Goal: Task Accomplishment & Management: Manage account settings

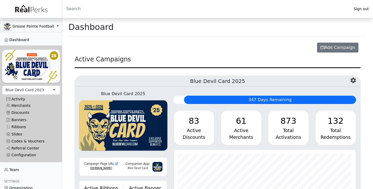
click at [44, 89] on div "Blue Devil Card 2023" at bounding box center [31, 90] width 58 height 9
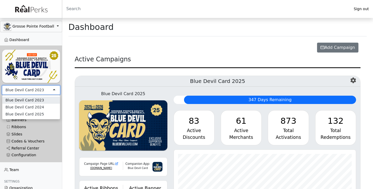
scroll to position [60, 182]
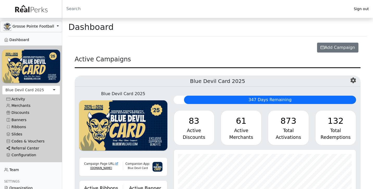
scroll to position [60, 182]
click at [24, 153] on div "Configuration" at bounding box center [31, 155] width 50 height 4
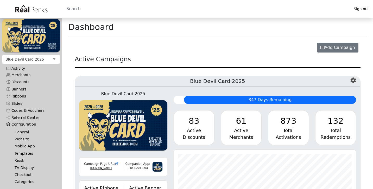
scroll to position [32, 0]
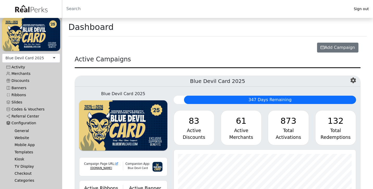
click at [24, 136] on link "Website" at bounding box center [33, 137] width 46 height 7
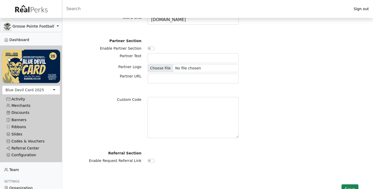
scroll to position [1406, 0]
click at [20, 153] on div "Configuration" at bounding box center [31, 155] width 50 height 4
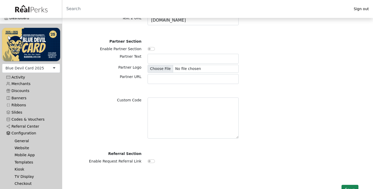
scroll to position [24, 0]
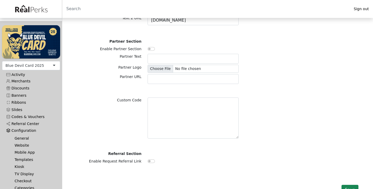
click at [25, 160] on link "Templates" at bounding box center [33, 159] width 46 height 7
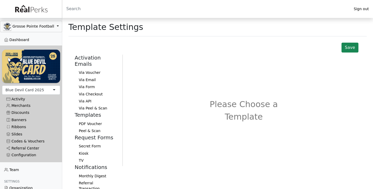
click at [95, 69] on button "Via Voucher" at bounding box center [96, 72] width 43 height 7
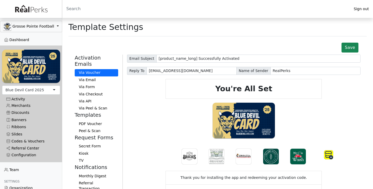
click at [93, 76] on button "Via Email" at bounding box center [96, 79] width 43 height 7
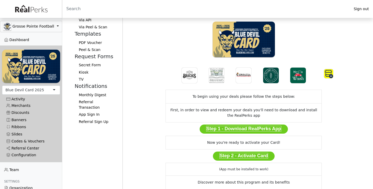
scroll to position [116, 0]
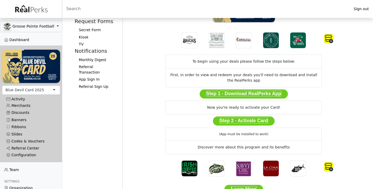
click at [243, 93] on b "Step 1 - Download RealPerks App" at bounding box center [243, 94] width 75 height 6
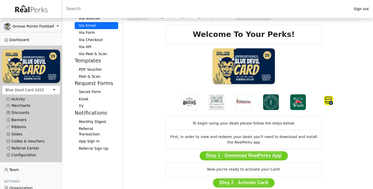
scroll to position [56, 0]
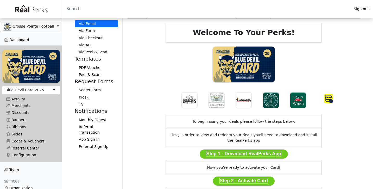
click at [253, 152] on b "Step 1 - Download RealPerks App" at bounding box center [243, 154] width 75 height 6
drag, startPoint x: 253, startPoint y: 152, endPoint x: 261, endPoint y: 153, distance: 7.6
click at [261, 153] on b "Step 1 - Download RealPerks App" at bounding box center [243, 154] width 75 height 6
click at [328, 161] on div "Email Subject Your [product_name_long] Reply To help@realperks.com Name of Send…" at bounding box center [243, 136] width 233 height 277
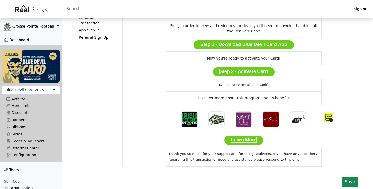
scroll to position [165, 0]
click at [347, 184] on button "Save" at bounding box center [349, 182] width 17 height 10
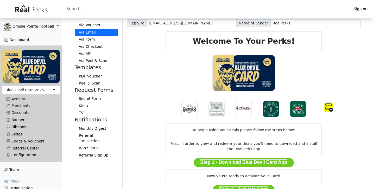
scroll to position [38, 0]
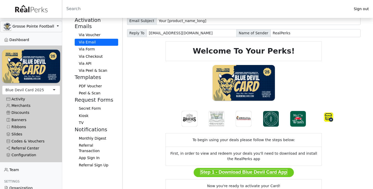
click at [91, 46] on button "Via Form" at bounding box center [96, 49] width 43 height 7
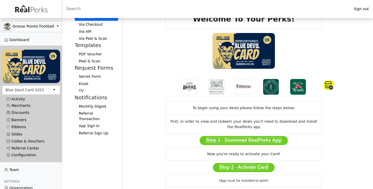
scroll to position [71, 0]
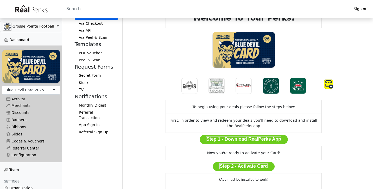
click at [258, 140] on b "Step 1 - Download RealPerks App" at bounding box center [243, 139] width 75 height 6
click at [254, 140] on b "Step 1 - Download RealPerks App" at bounding box center [243, 139] width 75 height 6
drag, startPoint x: 254, startPoint y: 140, endPoint x: 258, endPoint y: 140, distance: 4.4
click at [258, 140] on b "Step 1 - Download RealPerks App" at bounding box center [243, 139] width 75 height 6
click at [313, 146] on td "Now you're ready to activate your Card!" at bounding box center [244, 153] width 156 height 14
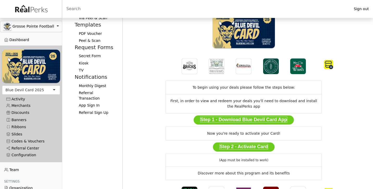
scroll to position [84, 0]
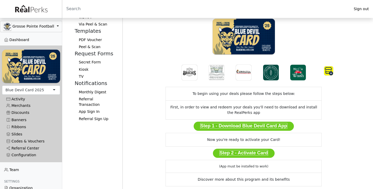
click at [236, 113] on td "First, in order to view and redeem your deals you'll need to download and insta…" at bounding box center [244, 109] width 156 height 19
drag, startPoint x: 236, startPoint y: 113, endPoint x: 240, endPoint y: 113, distance: 4.2
click at [240, 113] on td "First, in order to view and redeem your deals you'll need to download and insta…" at bounding box center [244, 109] width 156 height 19
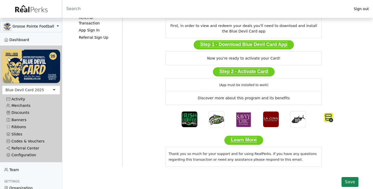
scroll to position [165, 0]
click at [226, 154] on td "Thank you so much for your support and for using RealPerks. If you have any que…" at bounding box center [244, 157] width 156 height 20
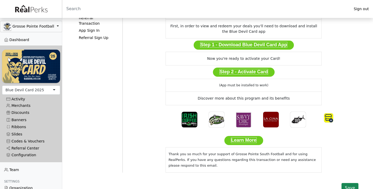
click at [347, 153] on div "Email Subject Your [product_name_long] Request Reply To help@realperks.com Name…" at bounding box center [243, 30] width 233 height 283
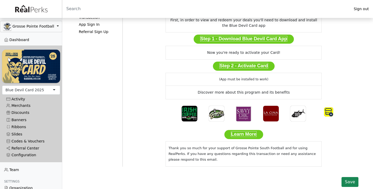
scroll to position [171, 0]
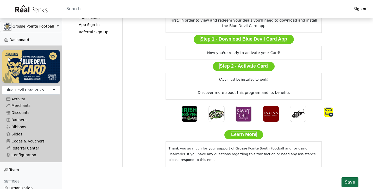
click at [348, 180] on button "Save" at bounding box center [349, 182] width 17 height 10
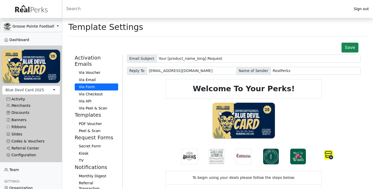
scroll to position [0, 0]
click at [87, 76] on button "Via Email" at bounding box center [96, 79] width 43 height 7
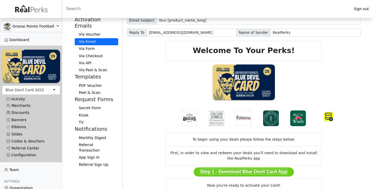
scroll to position [39, 0]
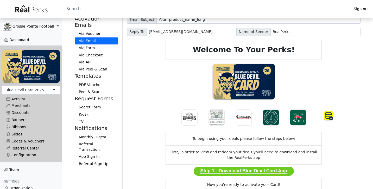
click at [236, 156] on td "First, in order to view and redeem your deals you'll need to download and insta…" at bounding box center [244, 154] width 156 height 19
drag, startPoint x: 236, startPoint y: 156, endPoint x: 241, endPoint y: 156, distance: 5.7
click at [241, 156] on td "First, in order to view and redeem your deals you'll need to download and insta…" at bounding box center [244, 154] width 156 height 19
click at [361, 163] on div "Activation Emails Via Voucher Via Email Via Form Via Checkout Via API Via Peel …" at bounding box center [218, 154] width 292 height 277
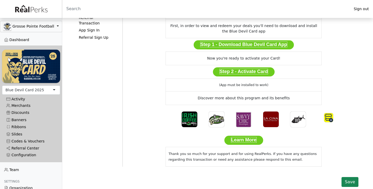
scroll to position [165, 0]
click at [225, 155] on td "Thank you so much for your support and for using RealPerks. If you have any que…" at bounding box center [244, 157] width 156 height 20
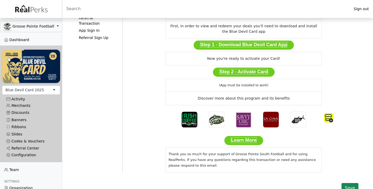
click at [275, 166] on td "Thank you so much for your support of Grosse Pointe South Football and for usin…" at bounding box center [244, 159] width 156 height 25
click at [240, 153] on td "Thank you so much for your support of Grosse Pointe South Football and for usin…" at bounding box center [244, 159] width 156 height 25
drag, startPoint x: 240, startPoint y: 153, endPoint x: 270, endPoint y: 152, distance: 29.9
click at [270, 152] on td "Thank you so much for your support of Grosse Pointe South Football and for usin…" at bounding box center [244, 159] width 156 height 25
copy td "Grosse Pointe South Football"
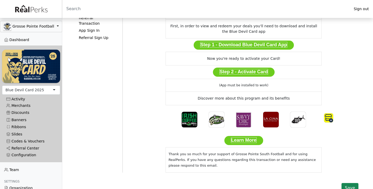
click at [263, 157] on td "Thank you so much for your support of Grosse Pointe South Football and for usin…" at bounding box center [244, 159] width 156 height 25
click at [253, 161] on td "Thank you so much for your support of Grosse Pointe South Football and for usin…" at bounding box center [244, 159] width 156 height 25
click at [348, 186] on button "Save" at bounding box center [349, 188] width 17 height 10
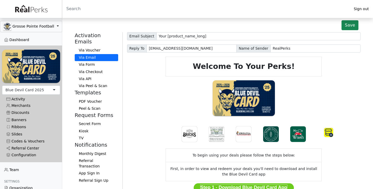
scroll to position [8, 0]
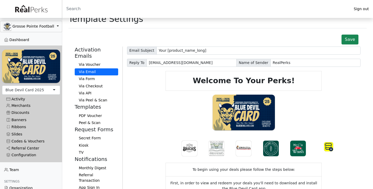
click at [89, 75] on button "Via Form" at bounding box center [96, 78] width 43 height 7
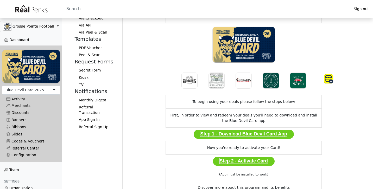
scroll to position [10, 0]
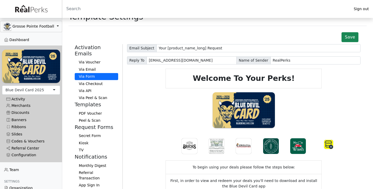
click at [98, 80] on button "Via Checkout" at bounding box center [96, 83] width 43 height 7
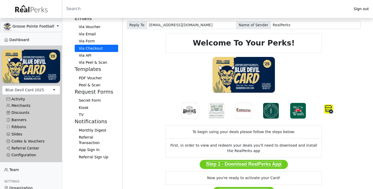
scroll to position [50, 0]
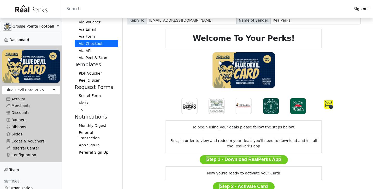
click at [238, 145] on td "First, in order to view and redeem your deals you'll need to download and insta…" at bounding box center [244, 143] width 156 height 19
click at [249, 160] on b "Step 1 - Download RealPerks App" at bounding box center [243, 160] width 75 height 6
drag, startPoint x: 249, startPoint y: 160, endPoint x: 260, endPoint y: 160, distance: 10.7
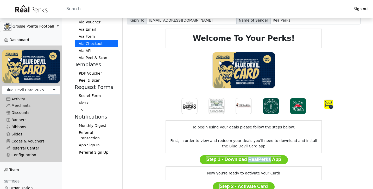
click at [260, 160] on b "Step 1 - Download RealPerks App" at bounding box center [243, 160] width 75 height 6
click at [347, 168] on div "Email Subject Thank You For Purchasing [product_name_long] Reply To help@realpe…" at bounding box center [243, 142] width 233 height 277
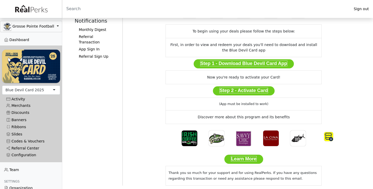
scroll to position [150, 0]
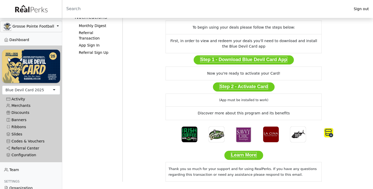
click at [226, 168] on td "Thank you so much for your support and for using RealPerks. If you have any que…" at bounding box center [244, 172] width 156 height 20
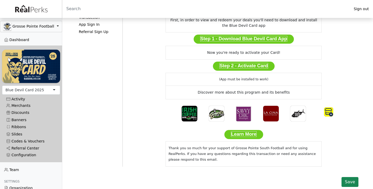
scroll to position [171, 0]
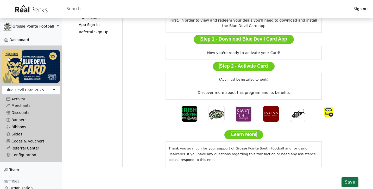
click at [343, 178] on button "Save" at bounding box center [349, 182] width 17 height 10
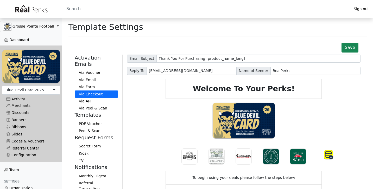
scroll to position [0, 0]
click at [88, 98] on button "Via API" at bounding box center [96, 101] width 43 height 7
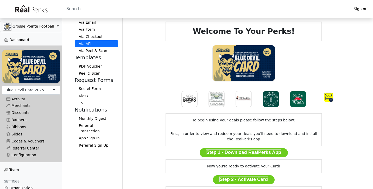
scroll to position [65, 0]
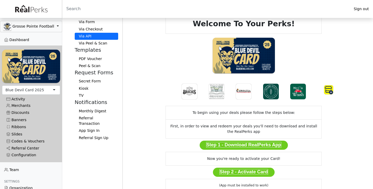
click at [236, 132] on td "First, in order to view and redeem your deals you'll need to download and insta…" at bounding box center [244, 128] width 156 height 19
click at [256, 141] on link "Step 1 - Download RealPerks App" at bounding box center [243, 145] width 88 height 9
click at [254, 144] on b "Step 1 - Download RealPerks App" at bounding box center [243, 145] width 75 height 6
drag, startPoint x: 254, startPoint y: 144, endPoint x: 257, endPoint y: 146, distance: 3.5
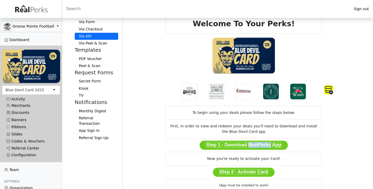
click at [257, 146] on b "Step 1 - Download RealPerks App" at bounding box center [243, 145] width 75 height 6
click at [299, 151] on td "Step 1 - Download Blue Devil Card App" at bounding box center [244, 145] width 156 height 14
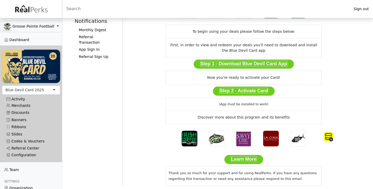
scroll to position [147, 0]
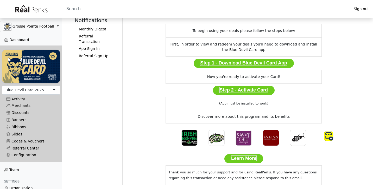
click at [225, 172] on td "Thank you so much for your support and for using RealPerks. If you have any que…" at bounding box center [244, 175] width 156 height 20
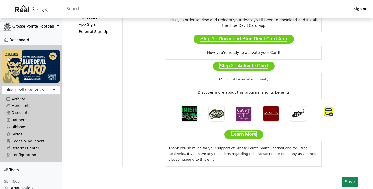
scroll to position [171, 0]
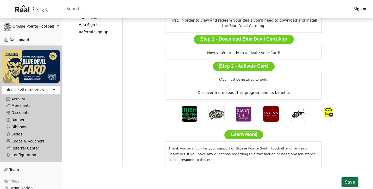
click at [346, 179] on button "Save" at bounding box center [349, 182] width 17 height 10
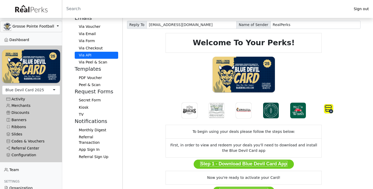
scroll to position [35, 0]
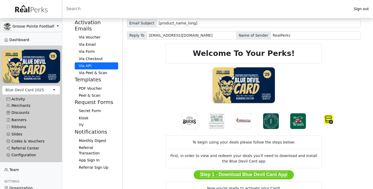
click at [96, 69] on button "Via Peel & Scan" at bounding box center [96, 72] width 43 height 7
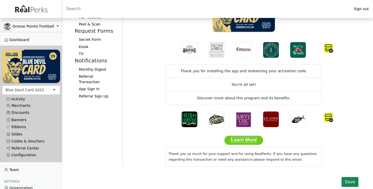
scroll to position [106, 0]
click at [226, 154] on td "Thank you so much for your support and for using RealPerks. If you have any que…" at bounding box center [244, 157] width 156 height 20
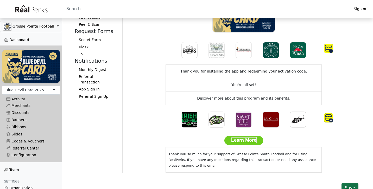
click at [348, 184] on button "Save" at bounding box center [349, 188] width 17 height 10
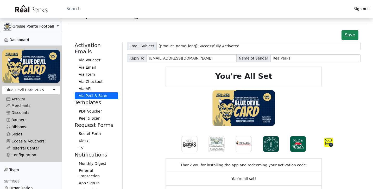
scroll to position [16, 0]
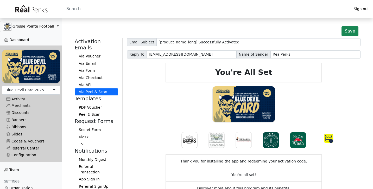
click at [94, 126] on button "Secret Form" at bounding box center [96, 129] width 43 height 7
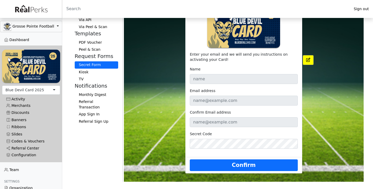
scroll to position [85, 0]
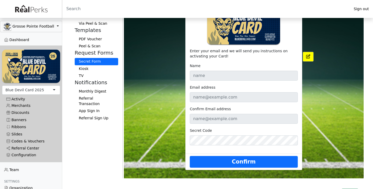
click at [85, 65] on button "Kiosk" at bounding box center [96, 68] width 43 height 7
click at [95, 72] on button "TV" at bounding box center [96, 75] width 43 height 7
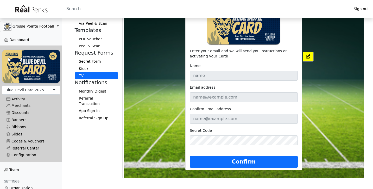
scroll to position [85, 0]
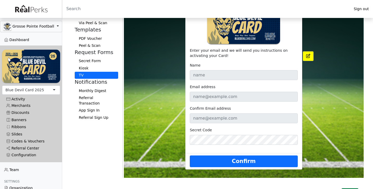
click at [86, 87] on button "Monthly Digest" at bounding box center [96, 90] width 43 height 7
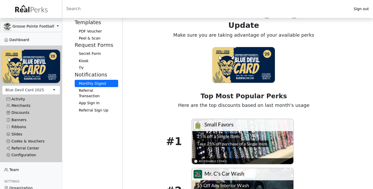
scroll to position [92, 0]
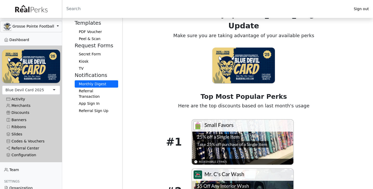
click at [102, 88] on button "Referral Transaction" at bounding box center [96, 94] width 43 height 12
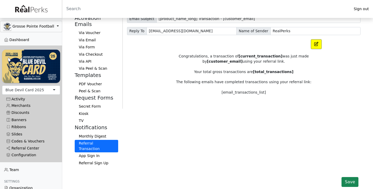
scroll to position [28, 0]
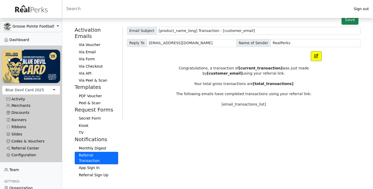
click at [100, 164] on button "App Sign In" at bounding box center [96, 167] width 43 height 7
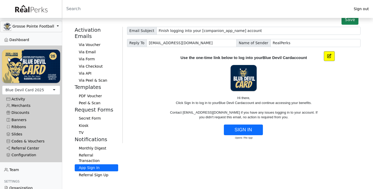
click at [99, 171] on button "Referral Sign Up" at bounding box center [96, 174] width 43 height 7
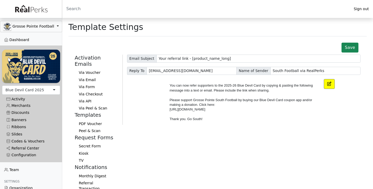
scroll to position [0, 0]
click at [96, 69] on button "Via Voucher" at bounding box center [96, 72] width 43 height 7
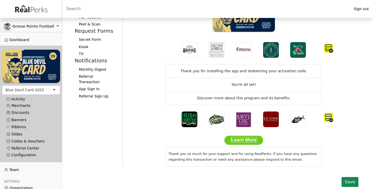
scroll to position [106, 0]
click at [227, 154] on td "Thank you so much for your support and for using RealPerks. If you have any que…" at bounding box center [244, 157] width 156 height 20
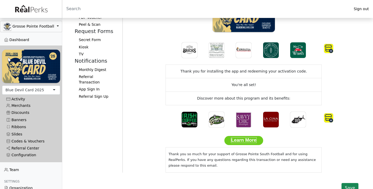
click at [335, 163] on div "Email Subject [product_name_long] Successfully Activated Reply To help@realperk…" at bounding box center [243, 60] width 233 height 224
click at [349, 184] on button "Save" at bounding box center [349, 188] width 17 height 10
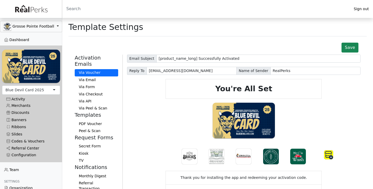
scroll to position [0, 0]
click at [93, 76] on button "Via Email" at bounding box center [96, 79] width 43 height 7
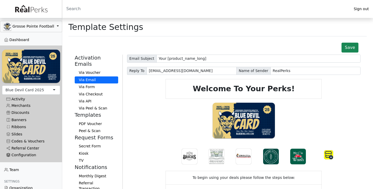
click at [29, 154] on div "Configuration" at bounding box center [31, 155] width 50 height 4
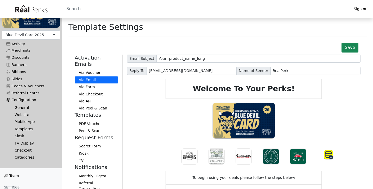
scroll to position [57, 0]
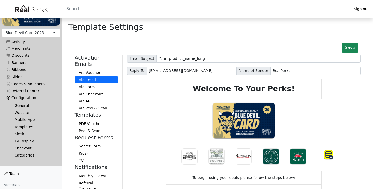
click at [27, 146] on link "Checkout" at bounding box center [33, 148] width 46 height 7
